Goal: Book appointment/travel/reservation

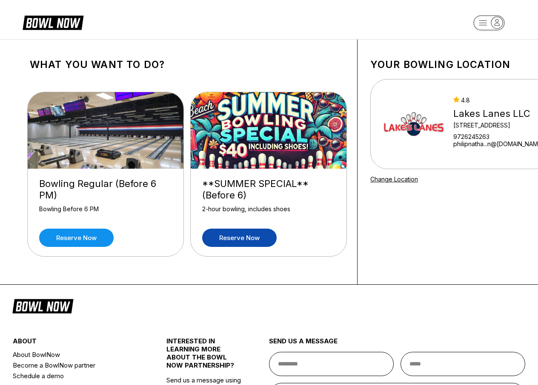
click at [234, 242] on link "Reserve now" at bounding box center [239, 238] width 74 height 18
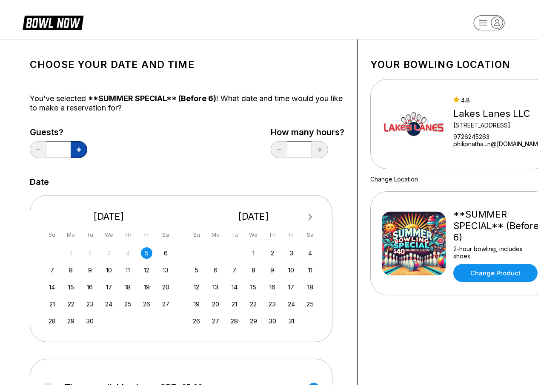
click at [79, 152] on icon at bounding box center [79, 150] width 5 height 5
type input "*"
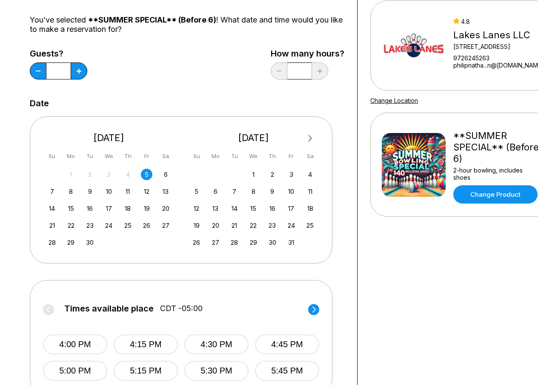
scroll to position [5, 0]
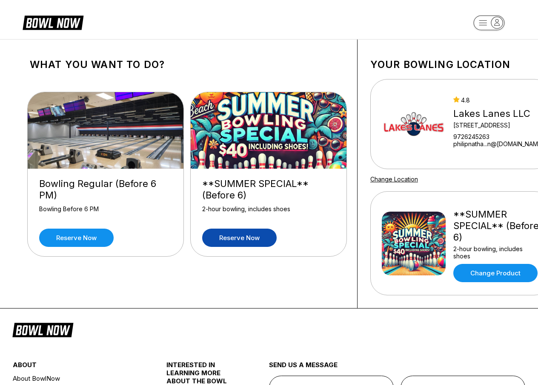
click at [71, 28] on icon at bounding box center [53, 22] width 61 height 16
